Goal: Task Accomplishment & Management: Complete application form

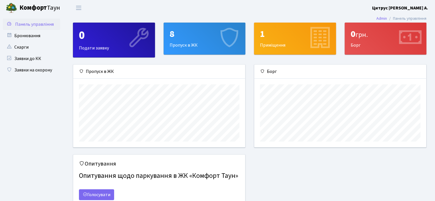
scroll to position [285660, 285571]
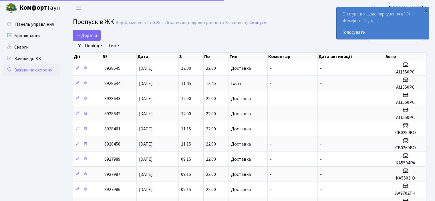
select select "25"
click at [87, 33] on span "Додати" at bounding box center [87, 35] width 20 height 6
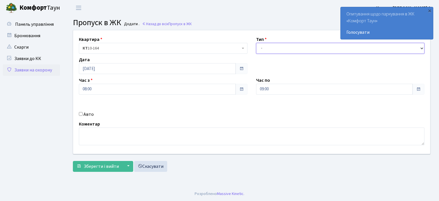
click at [282, 51] on select "- Доставка Таксі Гості Сервіс" at bounding box center [340, 48] width 169 height 11
select select "1"
click at [256, 43] on select "- Доставка Таксі Гості Сервіс" at bounding box center [340, 48] width 169 height 11
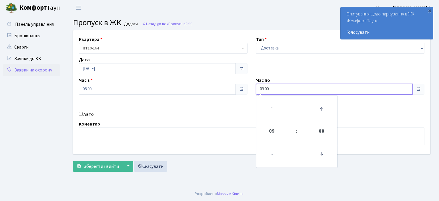
click at [264, 88] on input "09:00" at bounding box center [334, 89] width 157 height 11
type input "22:00"
click at [80, 113] on input "Авто" at bounding box center [81, 114] width 4 height 4
checkbox input "true"
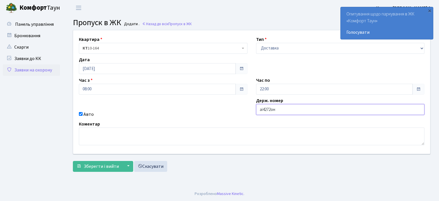
type input "аі4272он"
click at [73, 161] on button "Зберегти і вийти" at bounding box center [98, 166] width 50 height 11
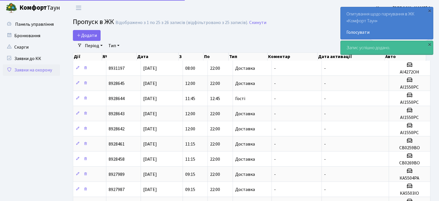
select select "25"
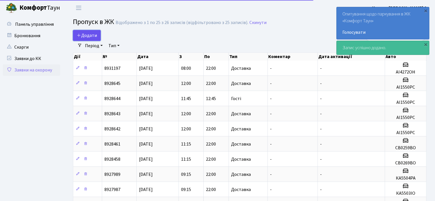
click at [80, 35] on icon at bounding box center [79, 35] width 5 height 5
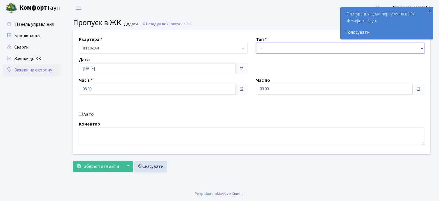
click at [340, 49] on select "- Доставка Таксі Гості Сервіс" at bounding box center [340, 48] width 169 height 11
select select "1"
click at [256, 43] on select "- Доставка Таксі Гості Сервіс" at bounding box center [340, 48] width 169 height 11
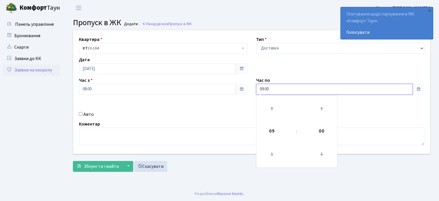
drag, startPoint x: 263, startPoint y: 88, endPoint x: 258, endPoint y: 112, distance: 24.8
click at [263, 88] on input "09:00" at bounding box center [334, 89] width 157 height 11
type input "22:00"
click at [80, 113] on input "Авто" at bounding box center [81, 114] width 4 height 4
checkbox input "true"
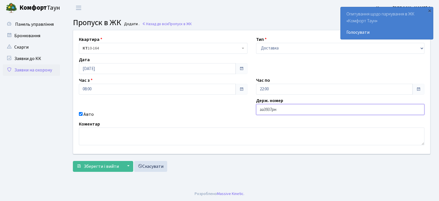
type input "аа3937рн"
click at [73, 161] on button "Зберегти і вийти" at bounding box center [98, 166] width 50 height 11
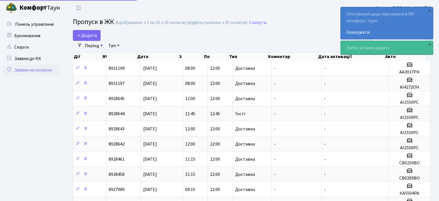
select select "25"
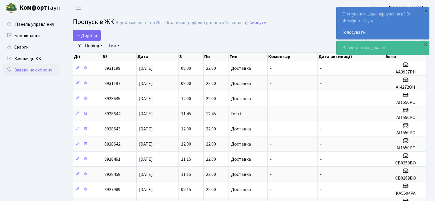
click at [87, 41] on link "Період" at bounding box center [94, 46] width 22 height 10
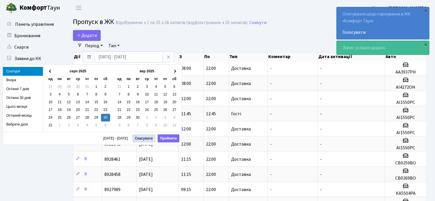
click at [105, 35] on div "Додати" at bounding box center [189, 35] width 233 height 11
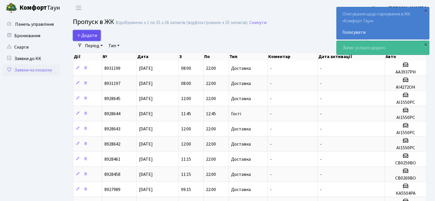
click at [94, 35] on span "Додати" at bounding box center [87, 35] width 20 height 6
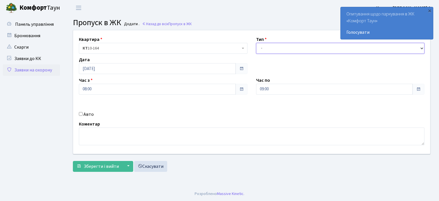
click at [271, 48] on select "- Доставка Таксі Гості Сервіс" at bounding box center [340, 48] width 169 height 11
select select "1"
click at [256, 43] on select "- Доставка Таксі Гості Сервіс" at bounding box center [340, 48] width 169 height 11
click at [264, 87] on input "09:00" at bounding box center [334, 89] width 157 height 11
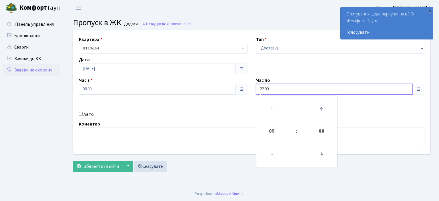
type input "22:00"
click at [81, 114] on input "Авто" at bounding box center [81, 114] width 4 height 4
checkbox input "true"
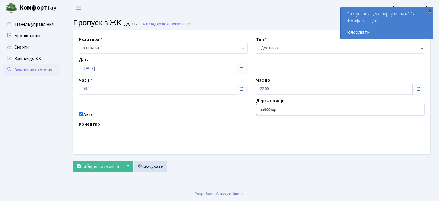
type input "аа9335ор"
click at [73, 161] on button "Зберегти і вийти" at bounding box center [98, 166] width 50 height 11
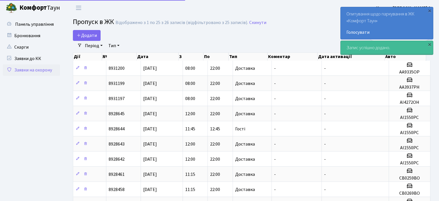
select select "25"
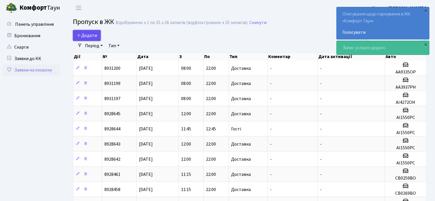
click at [80, 31] on link "Додати" at bounding box center [87, 35] width 28 height 11
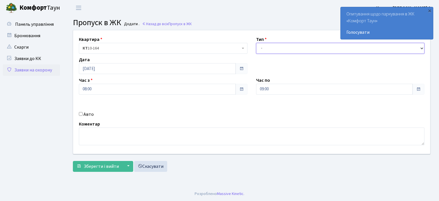
click at [279, 47] on select "- Доставка Таксі Гості Сервіс" at bounding box center [340, 48] width 169 height 11
select select "1"
click at [256, 43] on select "- Доставка Таксі Гості Сервіс" at bounding box center [340, 48] width 169 height 11
click at [264, 89] on input "09:00" at bounding box center [334, 89] width 157 height 11
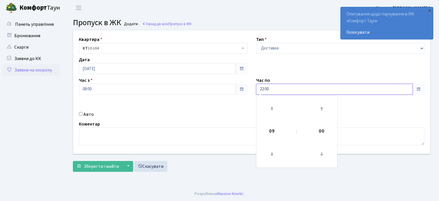
type input "22:00"
click at [80, 115] on input "Авто" at bounding box center [81, 114] width 4 height 4
checkbox input "true"
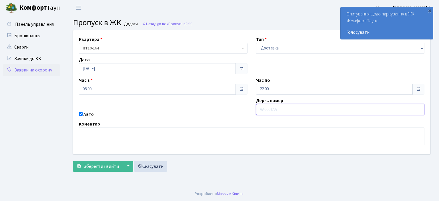
click at [313, 109] on input "text" at bounding box center [340, 109] width 169 height 11
type input "кі6760ав"
click at [73, 161] on button "Зберегти і вийти" at bounding box center [98, 166] width 50 height 11
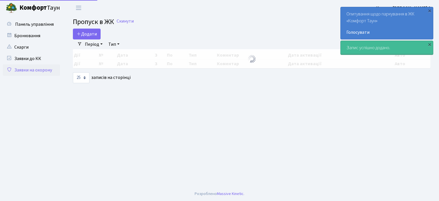
select select "25"
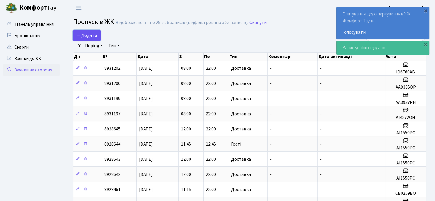
click at [85, 34] on span "Додати" at bounding box center [87, 35] width 20 height 6
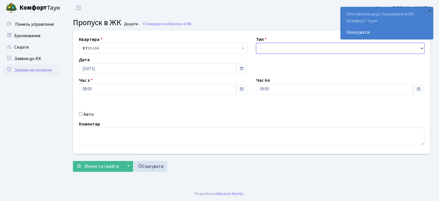
click at [298, 46] on select "- Доставка Таксі Гості Сервіс" at bounding box center [340, 48] width 169 height 11
select select "1"
click at [256, 43] on select "- Доставка Таксі Гості Сервіс" at bounding box center [340, 48] width 169 height 11
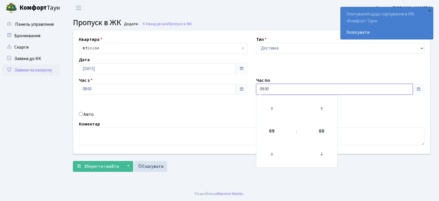
drag, startPoint x: 264, startPoint y: 87, endPoint x: 264, endPoint y: 96, distance: 8.6
click at [263, 89] on input "09:00" at bounding box center [334, 89] width 157 height 11
type input "22:00"
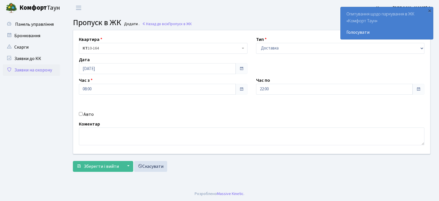
click at [81, 112] on input "Авто" at bounding box center [81, 114] width 4 height 4
checkbox input "true"
click at [332, 113] on input "text" at bounding box center [340, 109] width 169 height 11
type input "к"
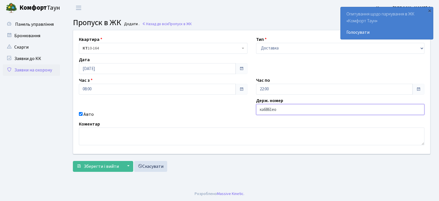
type input "ка6861ео"
click at [73, 161] on button "Зберегти і вийти" at bounding box center [98, 166] width 50 height 11
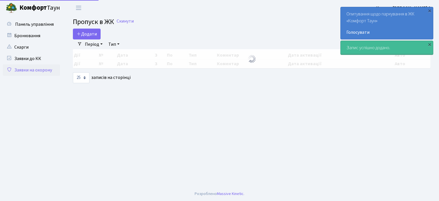
select select "25"
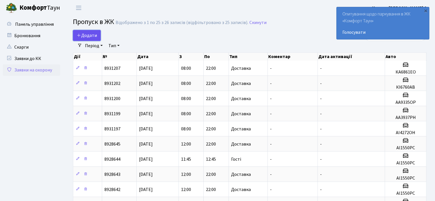
click at [93, 34] on span "Додати" at bounding box center [87, 35] width 20 height 6
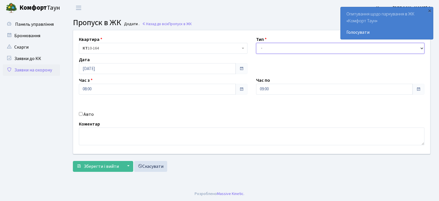
click at [296, 50] on select "- Доставка Таксі Гості Сервіс" at bounding box center [340, 48] width 169 height 11
select select "1"
click at [256, 43] on select "- Доставка Таксі Гості Сервіс" at bounding box center [340, 48] width 169 height 11
click at [264, 89] on input "09:00" at bounding box center [334, 89] width 157 height 11
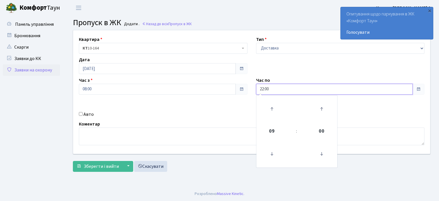
type input "22:00"
click at [82, 114] on div "Авто" at bounding box center [163, 114] width 177 height 7
click at [81, 113] on input "Авто" at bounding box center [81, 114] width 4 height 4
checkbox input "true"
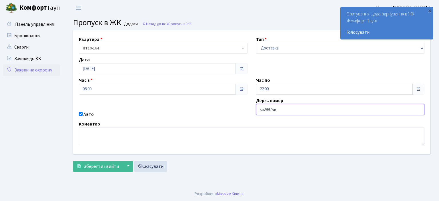
type input "ка2997вв"
click at [73, 161] on button "Зберегти і вийти" at bounding box center [98, 166] width 50 height 11
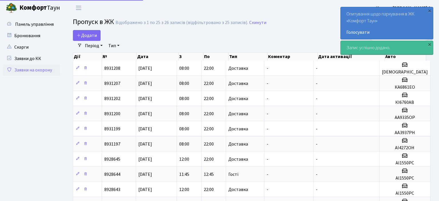
select select "25"
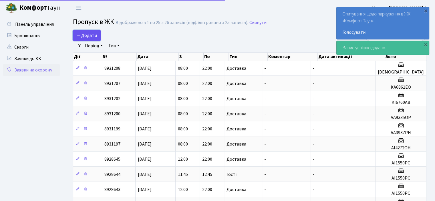
click at [89, 35] on span "Додати" at bounding box center [87, 35] width 20 height 6
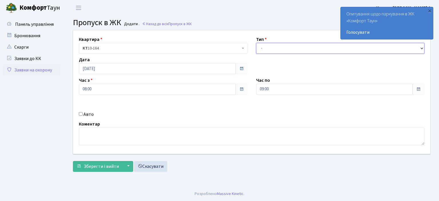
click at [320, 45] on select "- Доставка Таксі Гості Сервіс" at bounding box center [340, 48] width 169 height 11
select select "1"
click at [256, 43] on select "- Доставка Таксі Гості Сервіс" at bounding box center [340, 48] width 169 height 11
click at [262, 89] on input "09:00" at bounding box center [334, 89] width 157 height 11
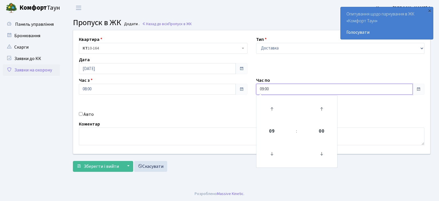
click at [263, 89] on input "09:00" at bounding box center [334, 89] width 157 height 11
click at [264, 91] on input "09:00" at bounding box center [334, 89] width 157 height 11
click at [263, 90] on input "09:00" at bounding box center [334, 89] width 157 height 11
type input "22:00"
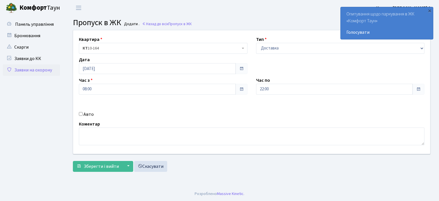
click at [79, 113] on input "Авто" at bounding box center [81, 114] width 4 height 4
checkbox input "true"
click at [282, 111] on input "text" at bounding box center [340, 109] width 169 height 11
type input "ка9840ік"
click at [73, 161] on button "Зберегти і вийти" at bounding box center [98, 166] width 50 height 11
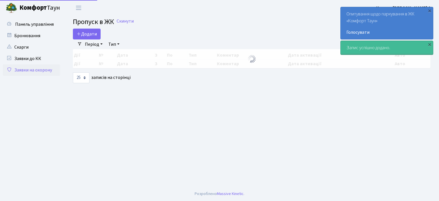
select select "25"
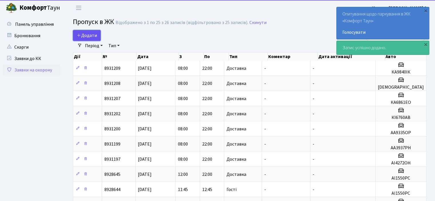
click at [87, 33] on span "Додати" at bounding box center [87, 35] width 20 height 6
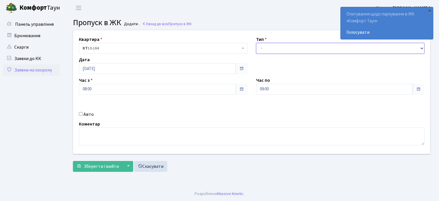
drag, startPoint x: 281, startPoint y: 47, endPoint x: 280, endPoint y: 52, distance: 5.1
click at [281, 47] on select "- Доставка Таксі Гості Сервіс" at bounding box center [340, 48] width 169 height 11
select select "1"
click at [256, 43] on select "- Доставка Таксі Гості Сервіс" at bounding box center [340, 48] width 169 height 11
click at [263, 89] on input "09:00" at bounding box center [334, 89] width 157 height 11
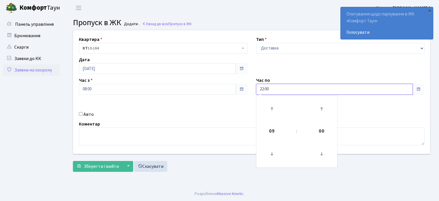
type input "22:00"
click at [79, 115] on input "Авто" at bounding box center [81, 114] width 4 height 4
checkbox input "true"
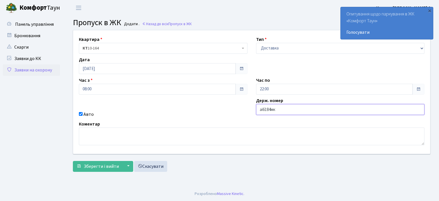
type input "аі6184мк"
click at [73, 161] on button "Зберегти і вийти" at bounding box center [98, 166] width 50 height 11
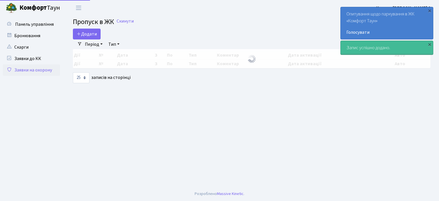
select select "25"
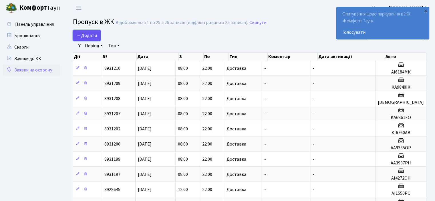
click at [76, 36] on link "Додати" at bounding box center [87, 35] width 28 height 11
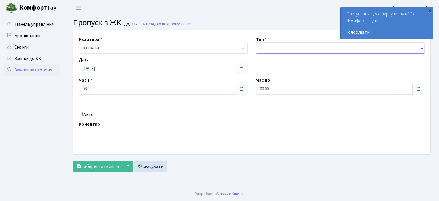
drag, startPoint x: 310, startPoint y: 49, endPoint x: 303, endPoint y: 52, distance: 8.2
click at [310, 49] on select "- Доставка Таксі Гості Сервіс" at bounding box center [340, 48] width 169 height 11
select select "1"
click at [256, 43] on select "- Доставка Таксі Гості Сервіс" at bounding box center [340, 48] width 169 height 11
click at [264, 89] on input "09:00" at bounding box center [334, 89] width 157 height 11
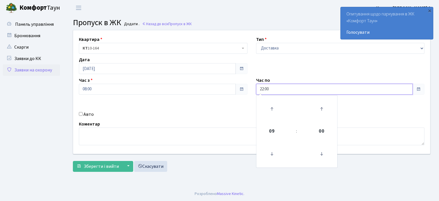
type input "22:00"
click at [79, 114] on input "Авто" at bounding box center [81, 114] width 4 height 4
checkbox input "true"
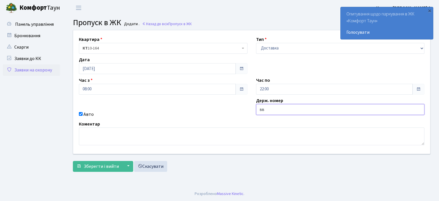
type input "в"
type input "аа7563іо"
click at [73, 161] on button "Зберегти і вийти" at bounding box center [98, 166] width 50 height 11
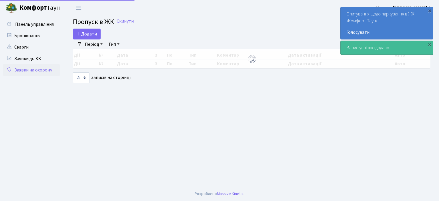
select select "25"
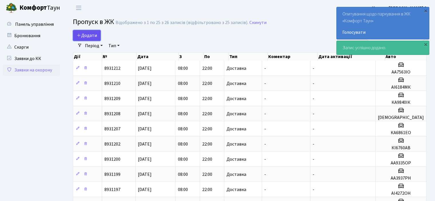
click at [95, 32] on span "Додати" at bounding box center [87, 35] width 20 height 6
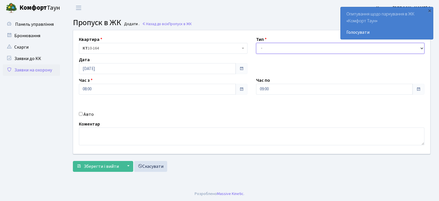
drag, startPoint x: 267, startPoint y: 44, endPoint x: 269, endPoint y: 53, distance: 8.5
click at [267, 44] on select "- Доставка Таксі Гості Сервіс" at bounding box center [340, 48] width 169 height 11
select select "1"
click at [256, 43] on select "- Доставка Таксі Гості Сервіс" at bounding box center [340, 48] width 169 height 11
drag, startPoint x: 262, startPoint y: 90, endPoint x: 263, endPoint y: 95, distance: 4.4
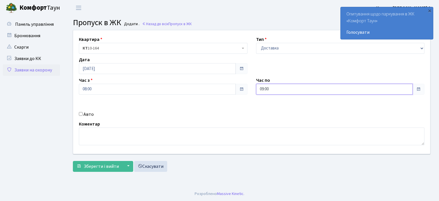
click at [262, 91] on input "09:00" at bounding box center [334, 89] width 157 height 11
click at [264, 88] on input "09:00" at bounding box center [334, 89] width 157 height 11
type input "22:00"
click at [80, 114] on input "Авто" at bounding box center [81, 114] width 4 height 4
checkbox input "true"
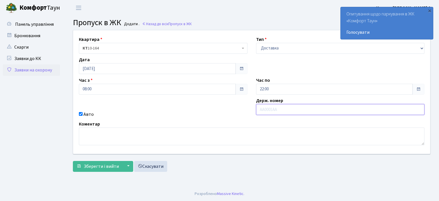
click at [272, 106] on input "text" at bounding box center [340, 109] width 169 height 11
type input "аа4963рм"
click at [73, 161] on button "Зберегти і вийти" at bounding box center [98, 166] width 50 height 11
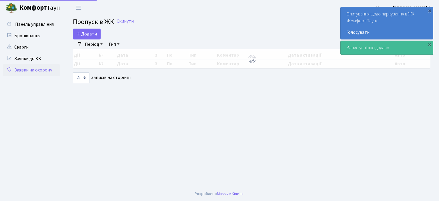
select select "25"
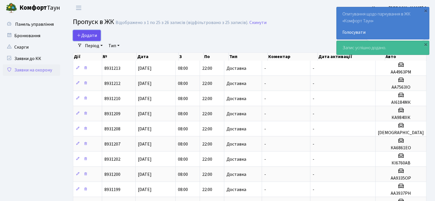
click at [93, 33] on span "Додати" at bounding box center [87, 35] width 20 height 6
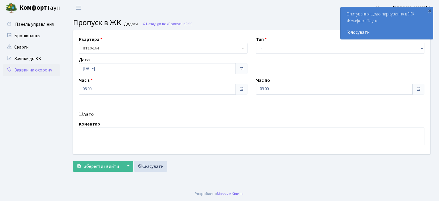
click at [309, 42] on div "Тип - Доставка Таксі Гості Сервіс" at bounding box center [340, 45] width 177 height 18
click at [302, 49] on select "- Доставка Таксі Гості Сервіс" at bounding box center [340, 48] width 169 height 11
select select "1"
click at [256, 43] on select "- Доставка Таксі Гості Сервіс" at bounding box center [340, 48] width 169 height 11
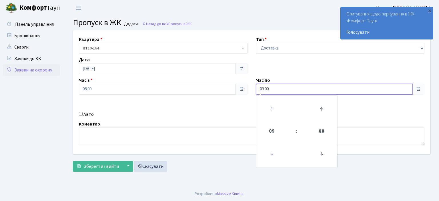
click at [263, 87] on input "09:00" at bounding box center [334, 89] width 157 height 11
type input "22:00"
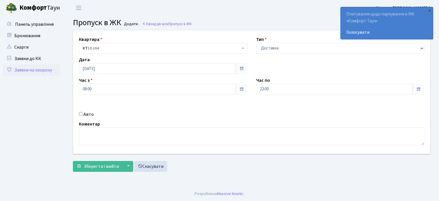
click at [81, 115] on input "Авто" at bounding box center [81, 114] width 4 height 4
checkbox input "true"
type input "аа1029ті"
click at [73, 161] on button "Зберегти і вийти" at bounding box center [98, 166] width 50 height 11
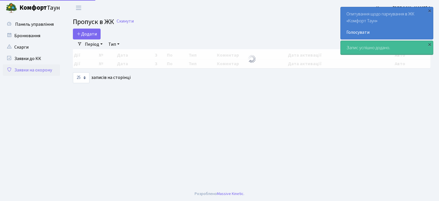
select select "25"
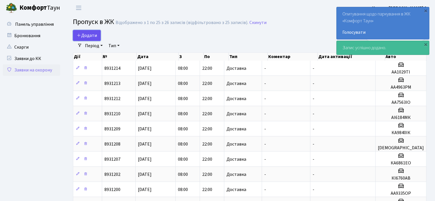
click at [78, 33] on icon at bounding box center [79, 35] width 5 height 5
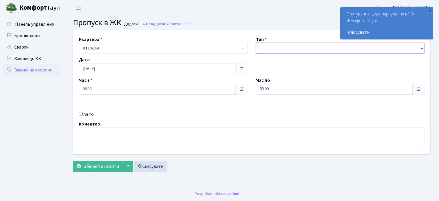
click at [271, 51] on select "- Доставка Таксі Гості Сервіс" at bounding box center [340, 48] width 169 height 11
select select "1"
click at [256, 43] on select "- Доставка Таксі Гості Сервіс" at bounding box center [340, 48] width 169 height 11
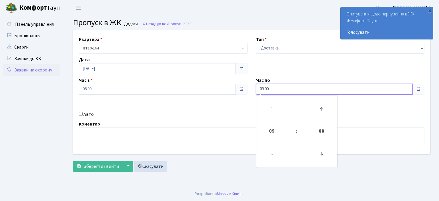
click at [264, 89] on input "09:00" at bounding box center [334, 89] width 157 height 11
type input "22:00"
click at [80, 113] on input "Авто" at bounding box center [81, 114] width 4 height 4
checkbox input "true"
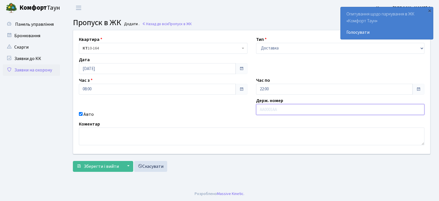
click at [270, 107] on input "text" at bounding box center [340, 109] width 169 height 11
type input "ка4790рв"
click at [73, 161] on button "Зберегти і вийти" at bounding box center [98, 166] width 50 height 11
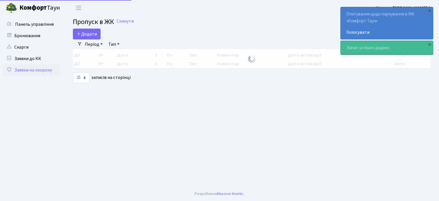
select select "25"
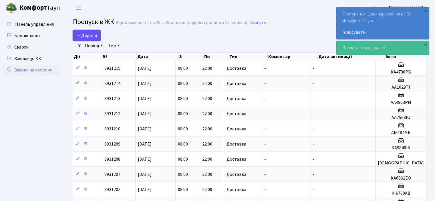
click at [95, 36] on span "Додати" at bounding box center [87, 35] width 20 height 6
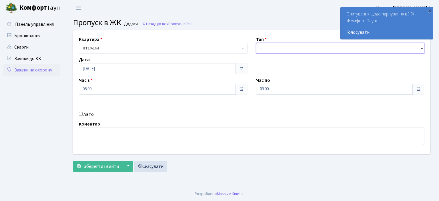
click at [278, 50] on select "- Доставка Таксі Гості Сервіс" at bounding box center [340, 48] width 169 height 11
select select "1"
click at [256, 43] on select "- Доставка Таксі Гості Сервіс" at bounding box center [340, 48] width 169 height 11
click at [264, 89] on input "09:00" at bounding box center [334, 89] width 157 height 11
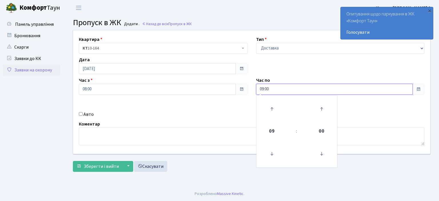
click at [264, 89] on input "09:00" at bounding box center [334, 89] width 157 height 11
type input "22:00"
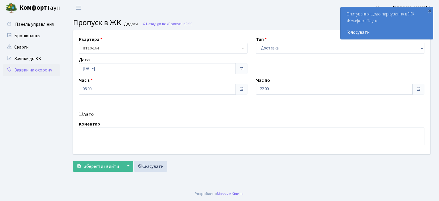
click at [80, 110] on div "Квартира <b>КТ</b>&nbsp;&nbsp;&nbsp;&nbsp;10-164 КТ 10-164 Тип - Доставка Таксі…" at bounding box center [251, 91] width 365 height 123
click at [80, 114] on input "Авто" at bounding box center [81, 114] width 4 height 4
checkbox input "true"
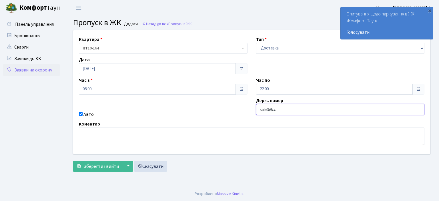
type input "ка5369сс"
click at [73, 161] on button "Зберегти і вийти" at bounding box center [98, 166] width 50 height 11
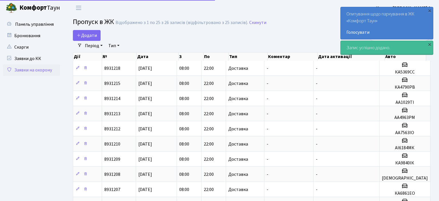
select select "25"
